Goal: Task Accomplishment & Management: Use online tool/utility

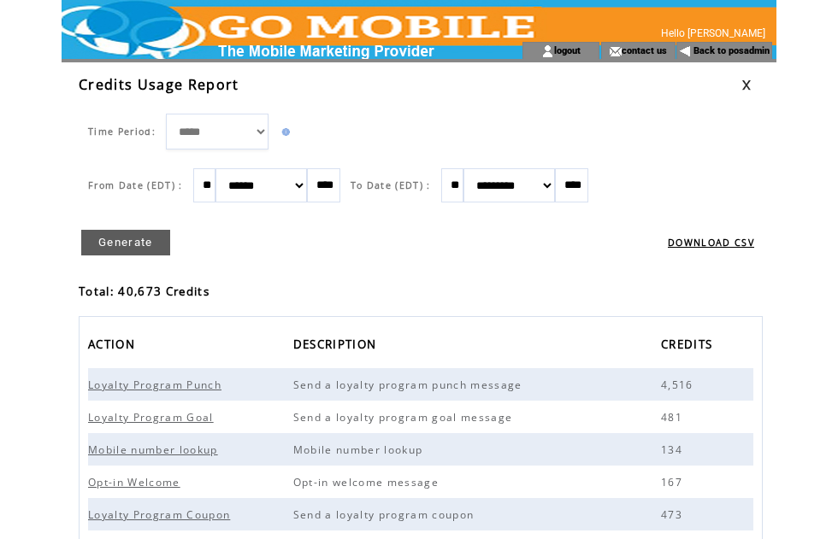
scroll to position [2, 0]
click at [746, 82] on link at bounding box center [746, 85] width 10 height 11
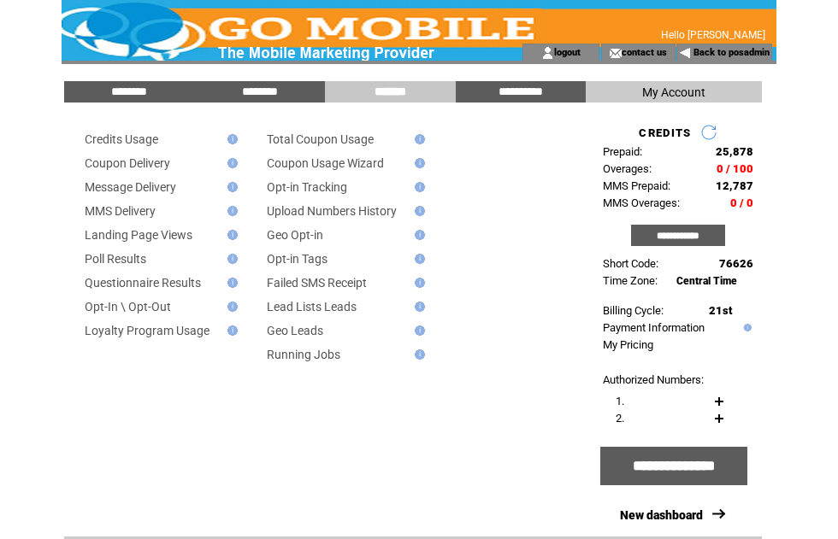
click at [147, 85] on input "********" at bounding box center [129, 92] width 128 height 15
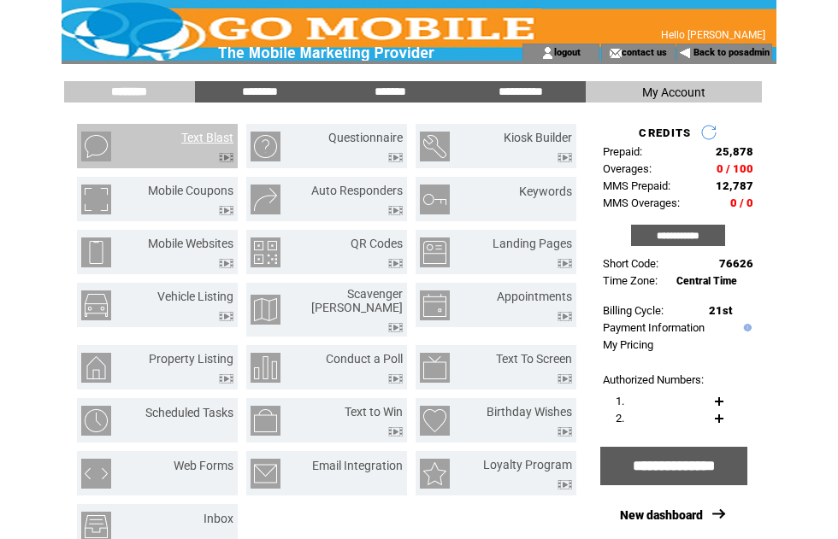
click at [221, 144] on link "Text Blast" at bounding box center [207, 138] width 52 height 14
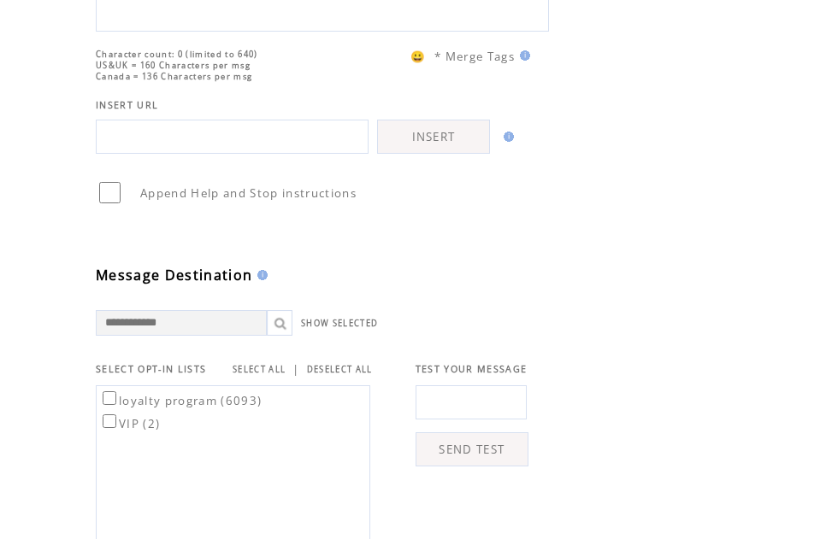
scroll to position [250, 0]
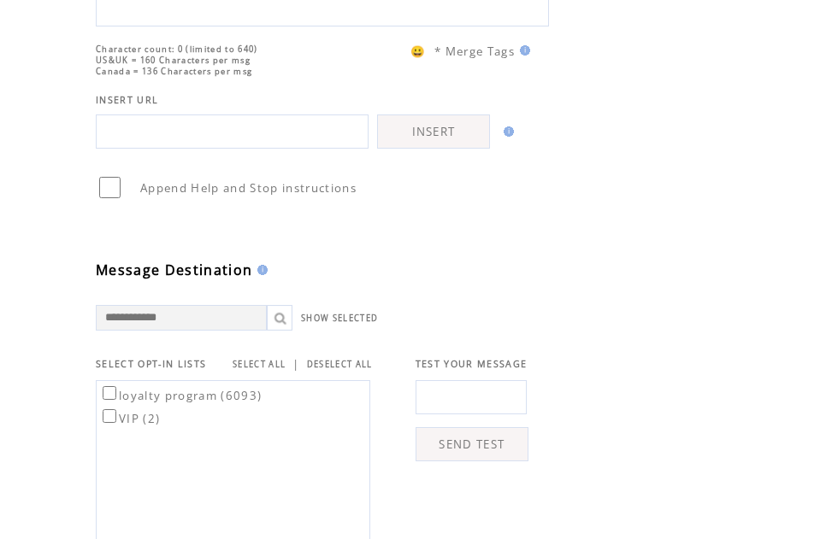
click at [277, 370] on link "SELECT ALL" at bounding box center [259, 364] width 53 height 11
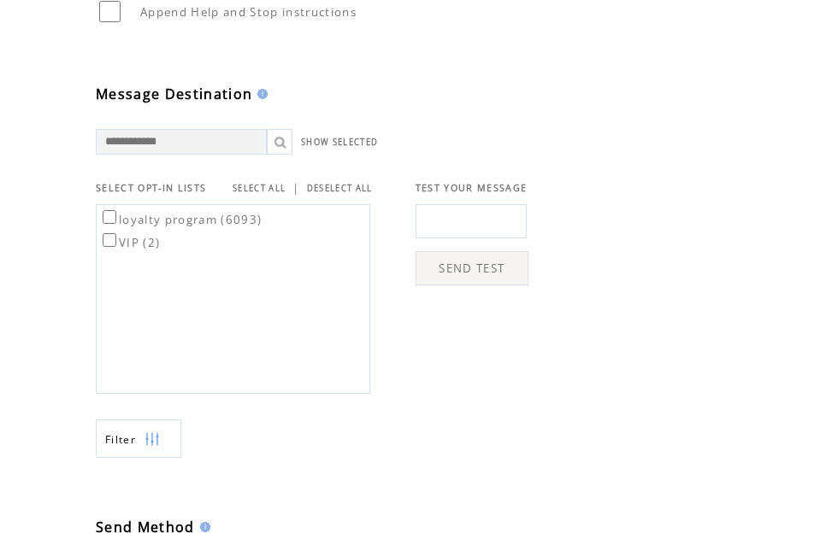
scroll to position [435, 0]
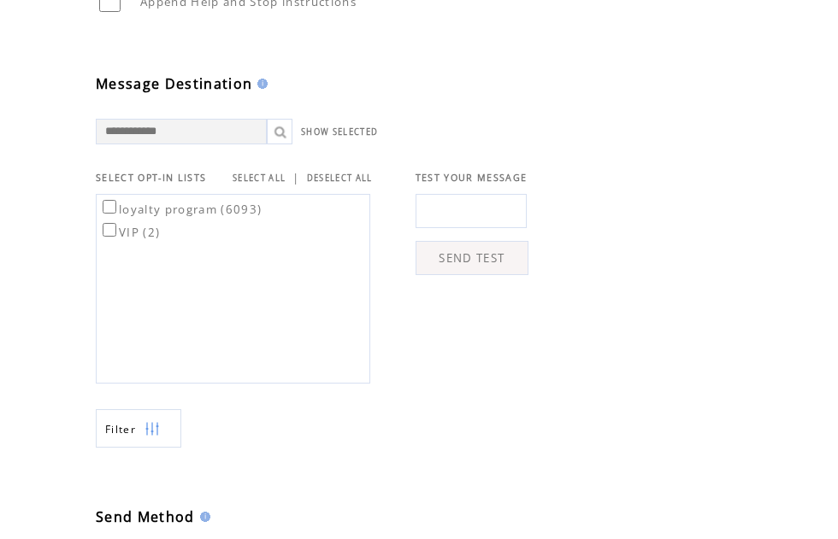
click at [155, 450] on img at bounding box center [151, 430] width 15 height 38
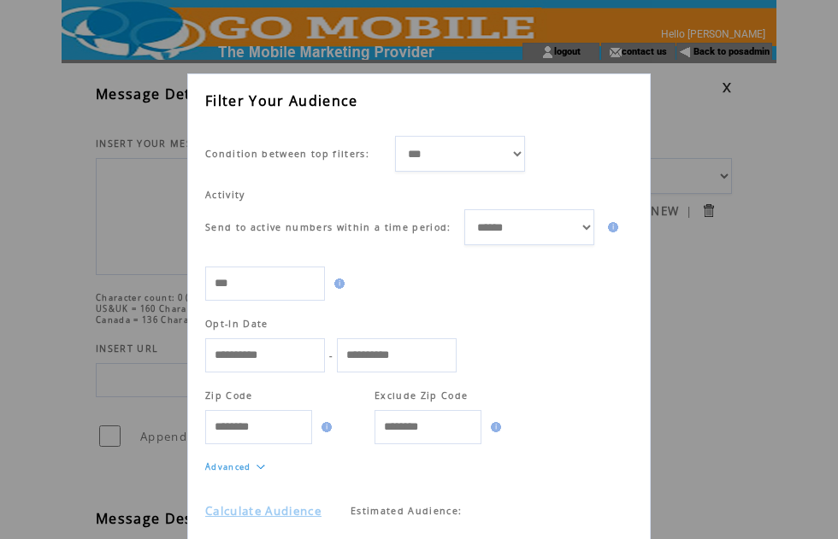
scroll to position [28, 0]
click at [313, 520] on link "Calculate Audience" at bounding box center [263, 511] width 116 height 15
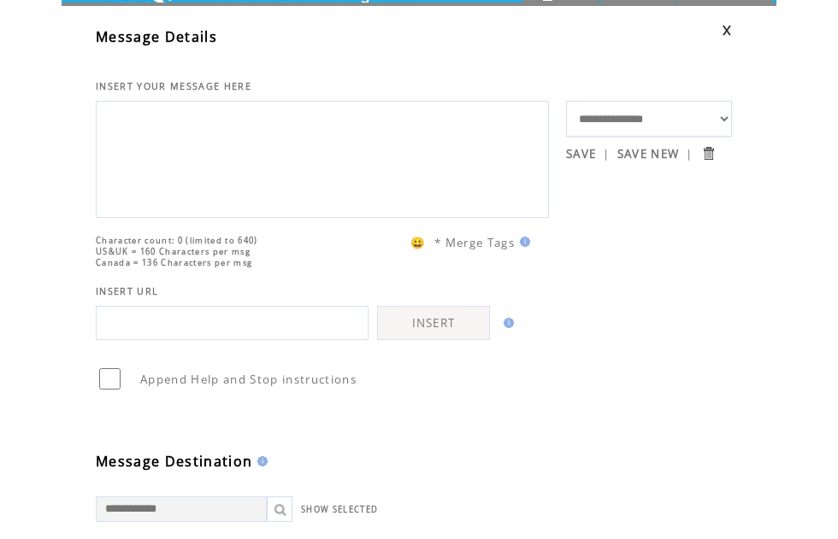
scroll to position [59, 0]
